Goal: Task Accomplishment & Management: Manage account settings

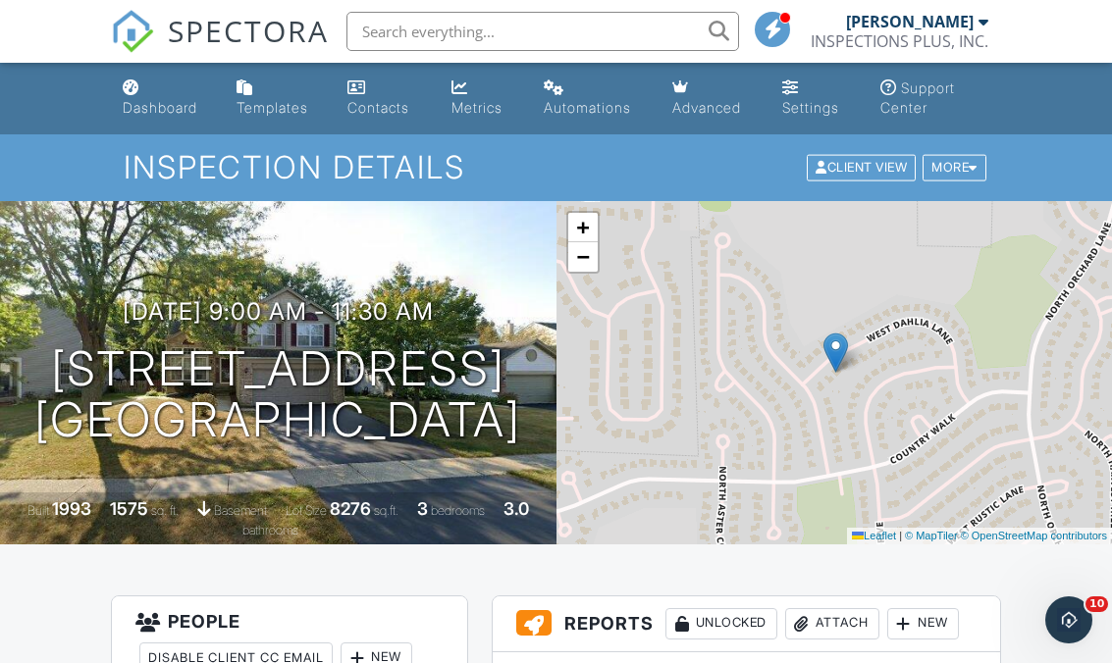
click at [954, 170] on div "More" at bounding box center [955, 168] width 64 height 27
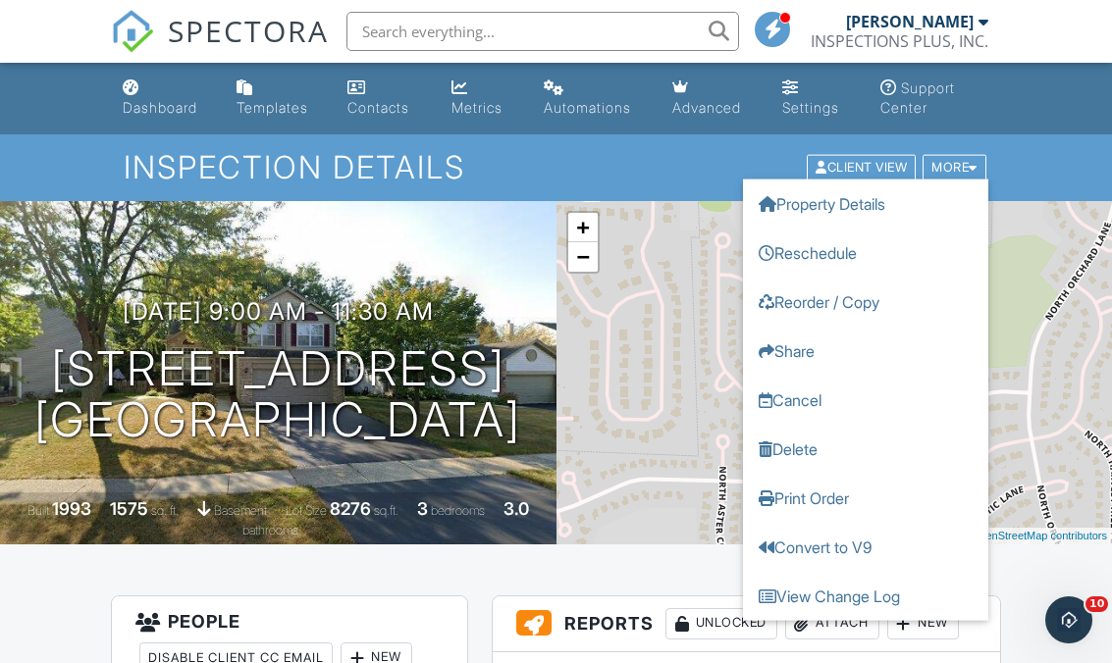
click at [1063, 167] on div "Inspection Details Client View More Property Details Reschedule Reorder / Copy …" at bounding box center [556, 167] width 1112 height 66
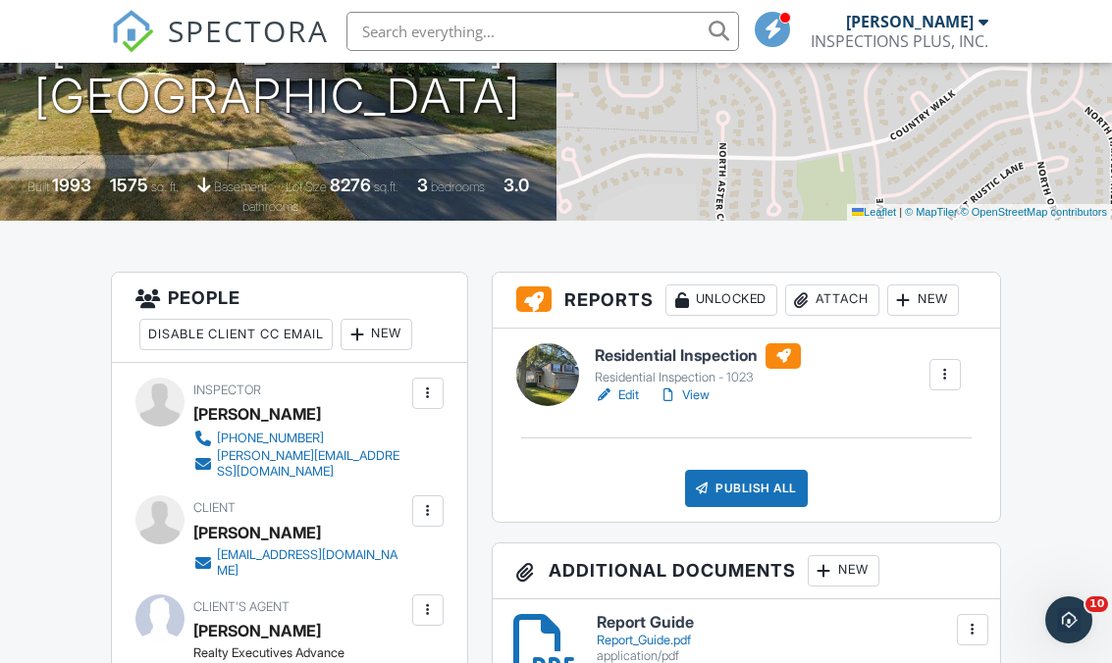
scroll to position [329, 0]
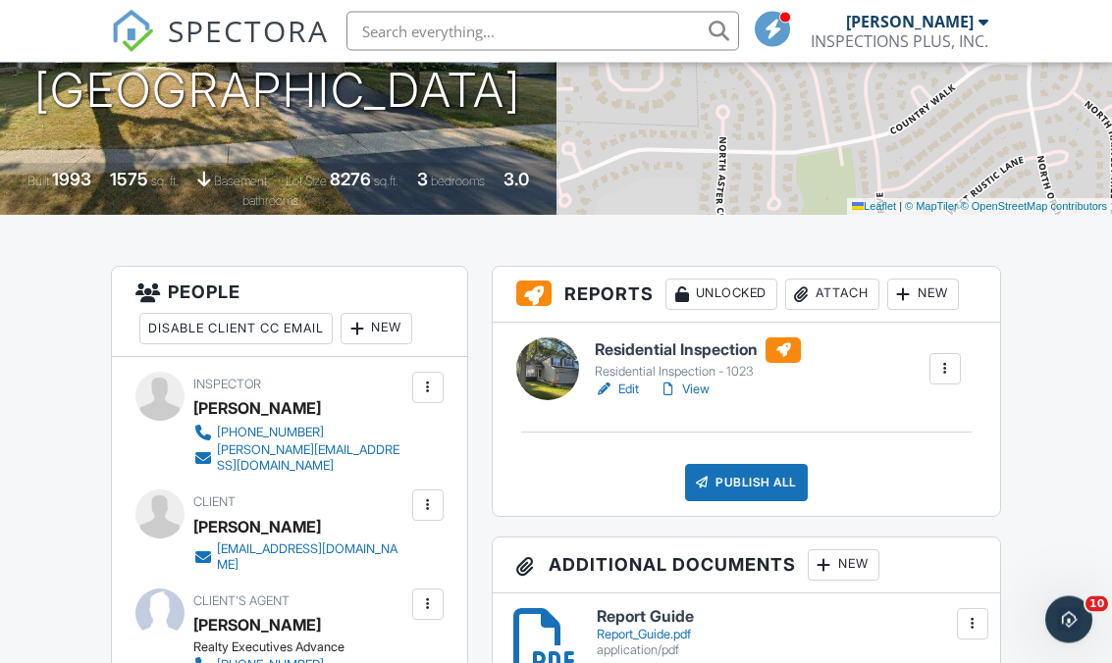
click at [626, 394] on link "Edit" at bounding box center [617, 391] width 44 height 20
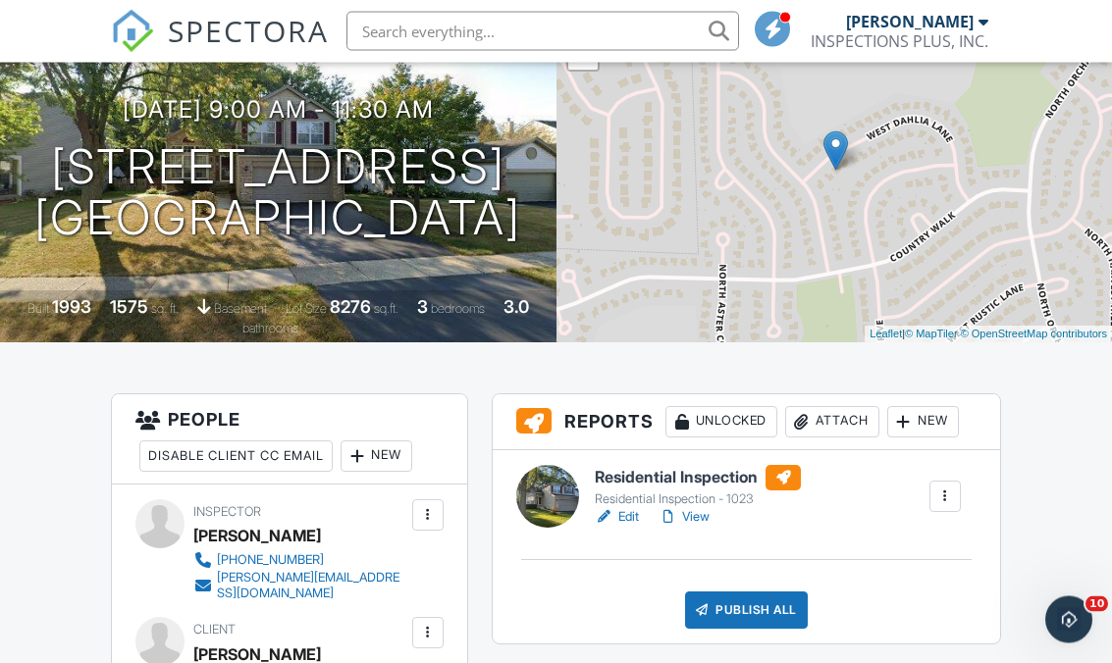
scroll to position [227, 0]
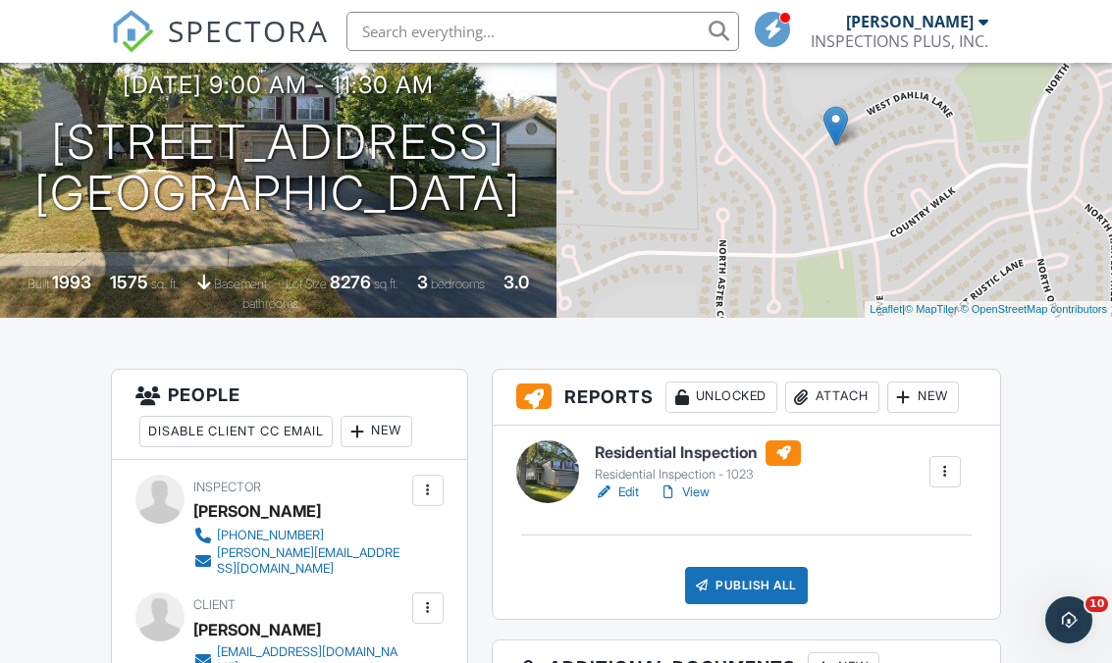
click at [614, 498] on link "Edit" at bounding box center [617, 493] width 44 height 20
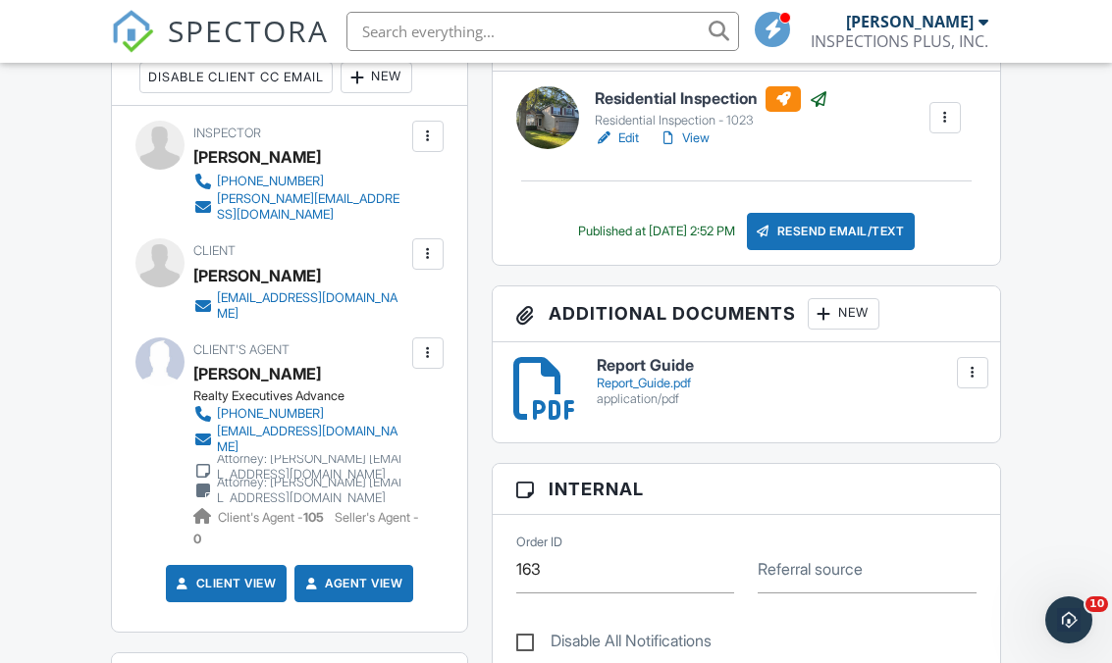
click at [419, 344] on div at bounding box center [428, 354] width 20 height 20
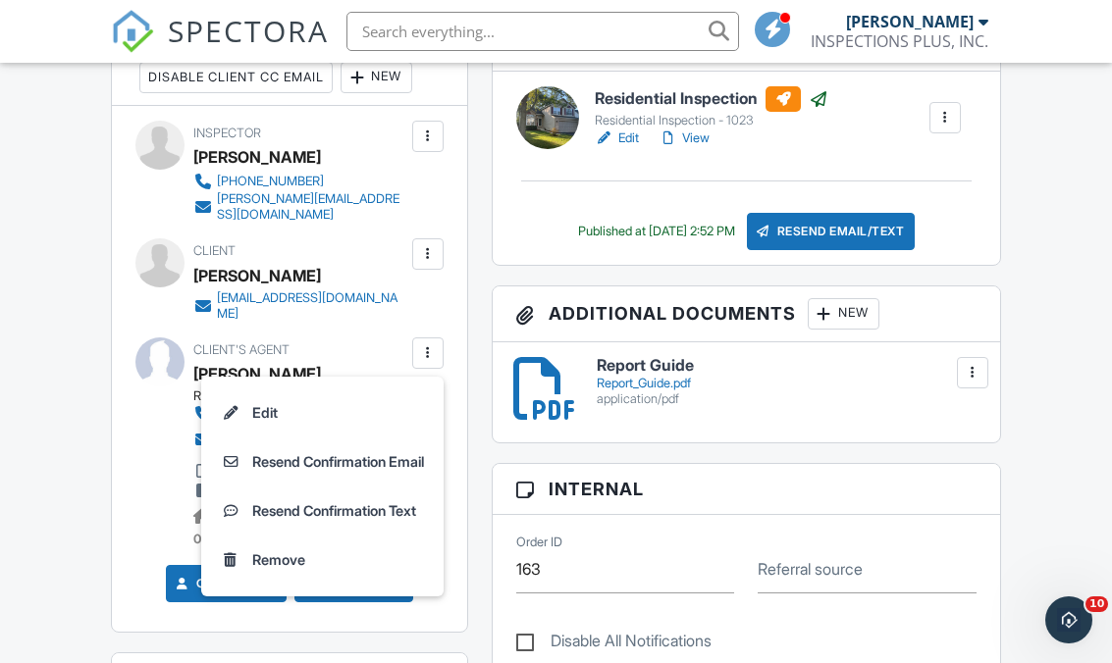
click at [258, 389] on li "Edit" at bounding box center [322, 413] width 219 height 49
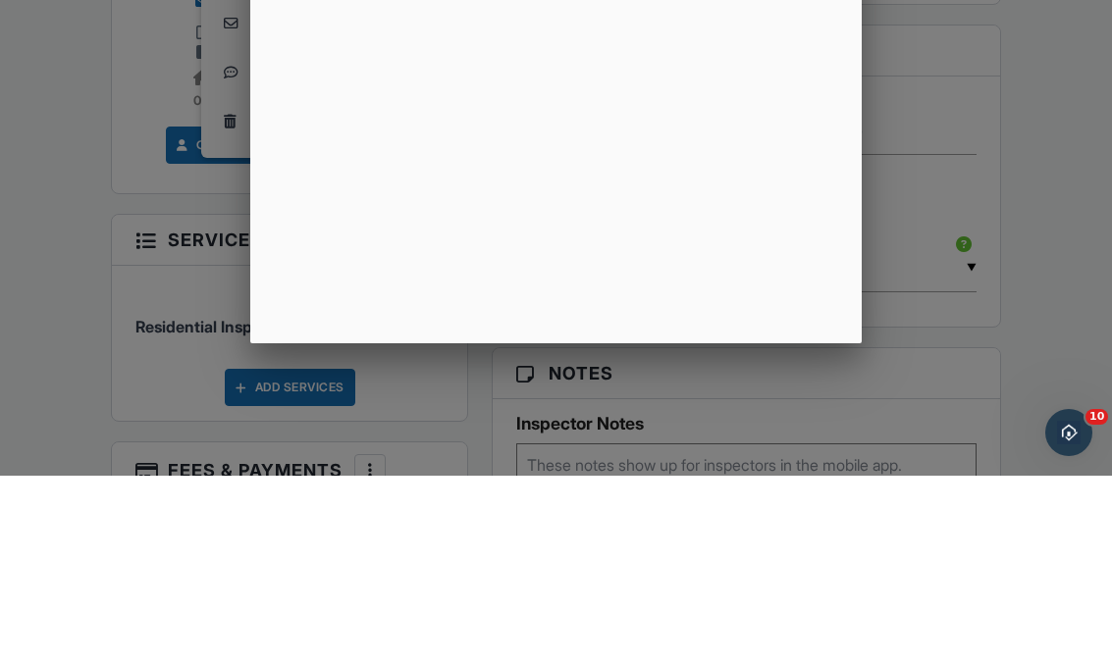
scroll to position [1021, 0]
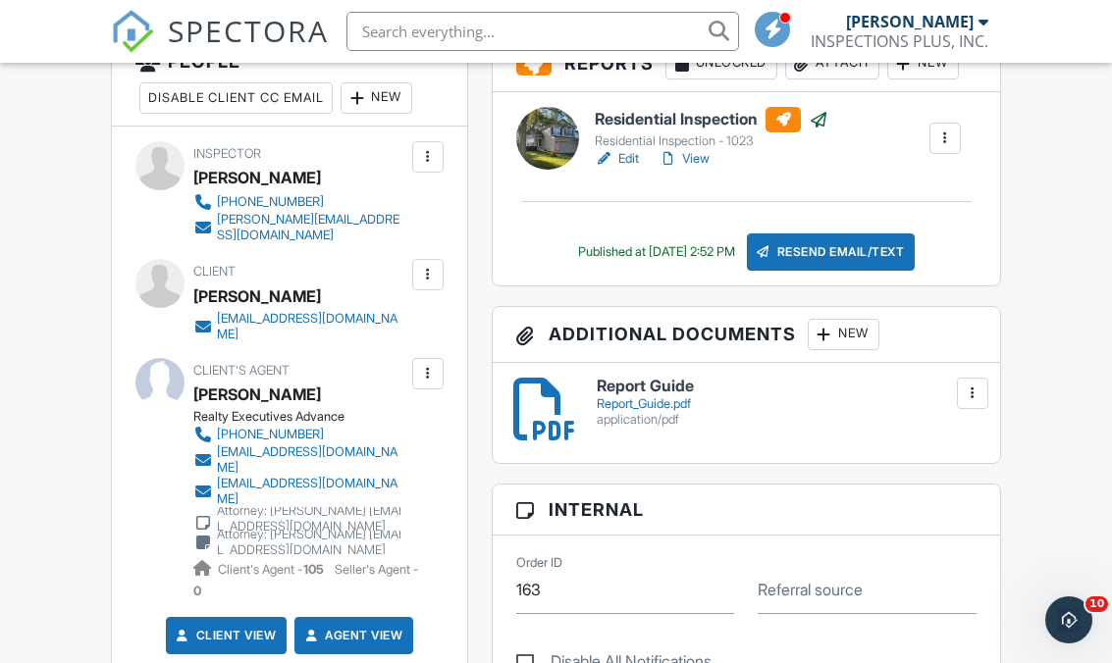
scroll to position [562, 0]
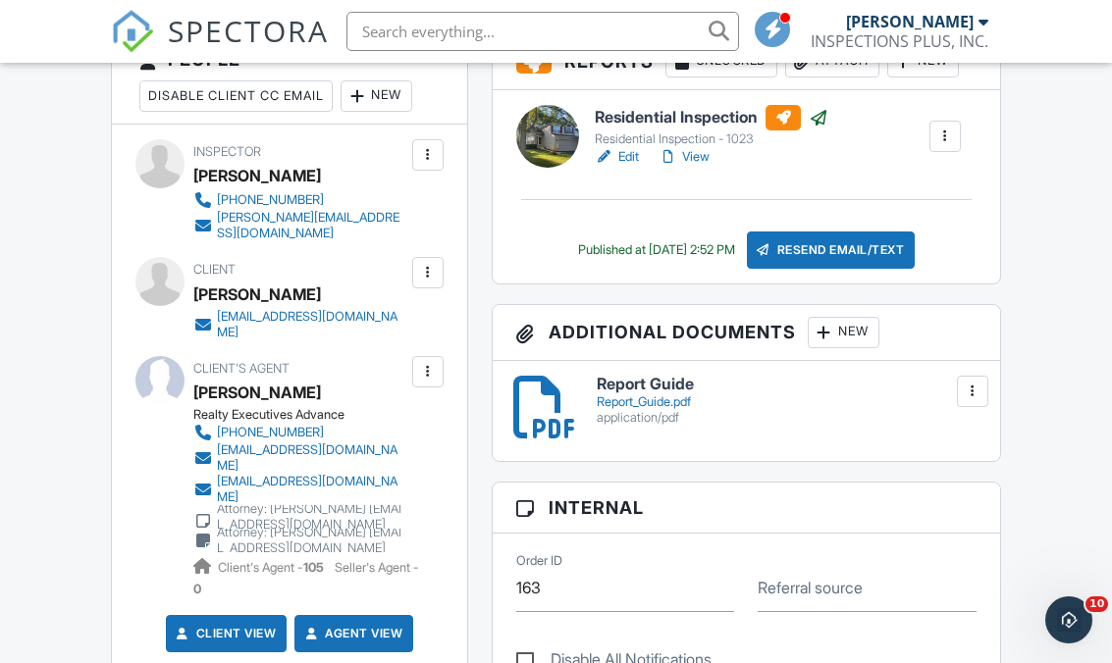
click at [849, 251] on div "Resend Email/Text" at bounding box center [831, 250] width 169 height 37
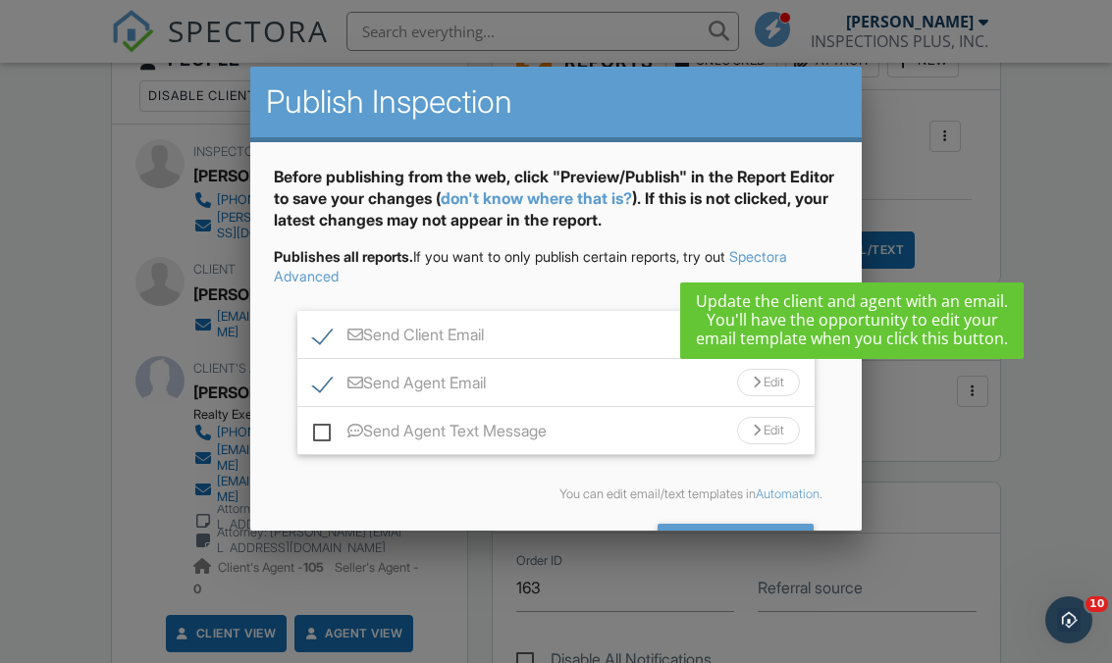
click at [306, 349] on div "Send Client Email Edit" at bounding box center [555, 335] width 517 height 48
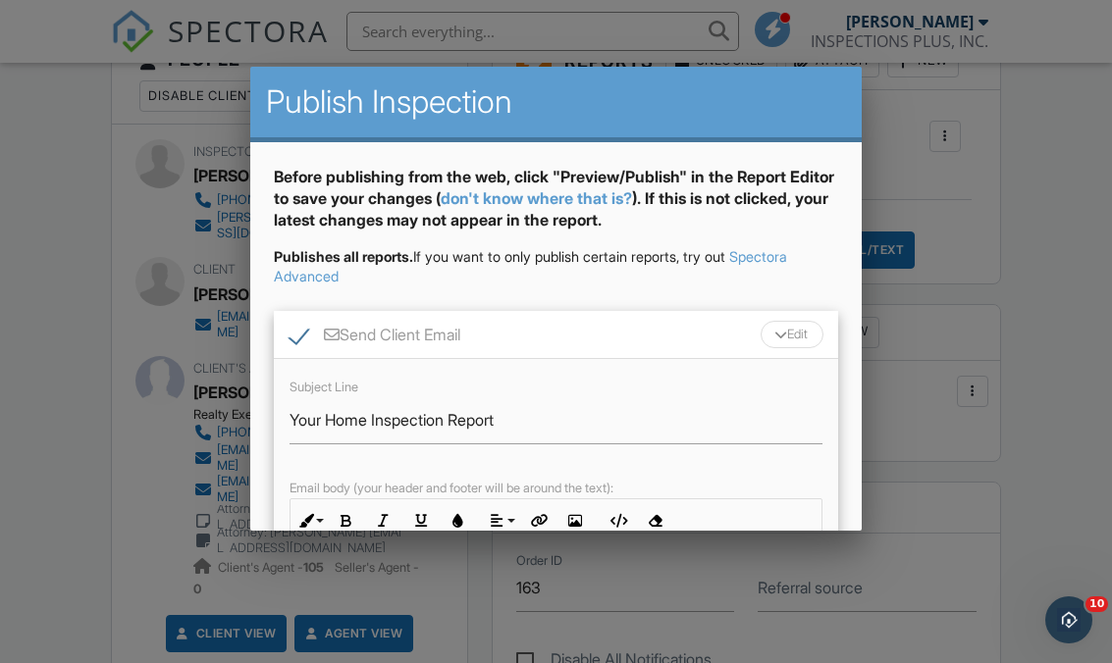
click at [301, 330] on label "Send Client Email" at bounding box center [375, 338] width 171 height 25
checkbox input "false"
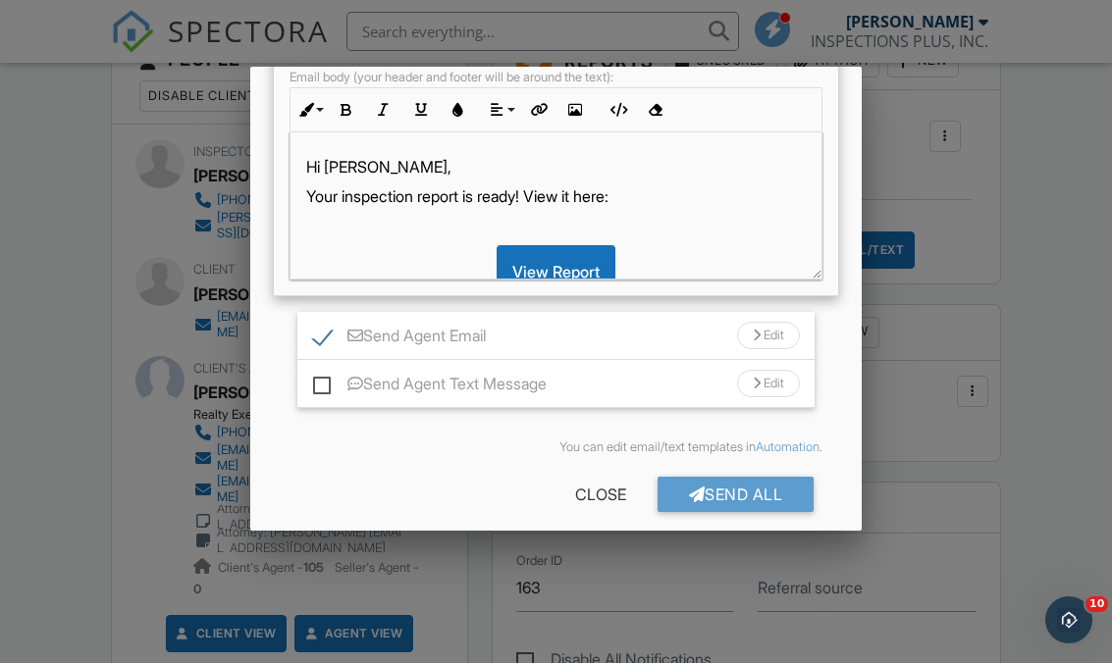
scroll to position [410, 0]
click at [772, 503] on div "Send All" at bounding box center [736, 495] width 157 height 35
